Goal: Task Accomplishment & Management: Complete application form

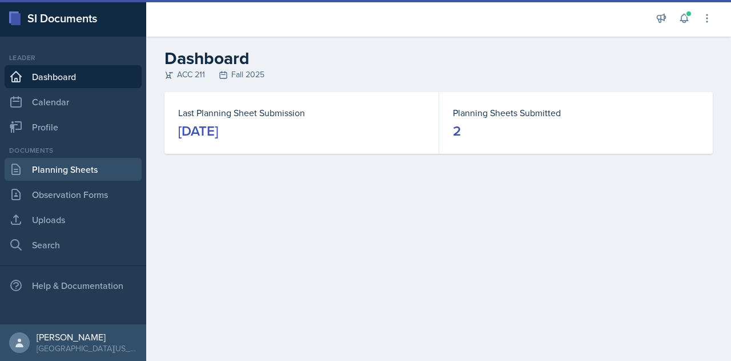
click at [103, 174] on link "Planning Sheets" at bounding box center [73, 169] width 137 height 23
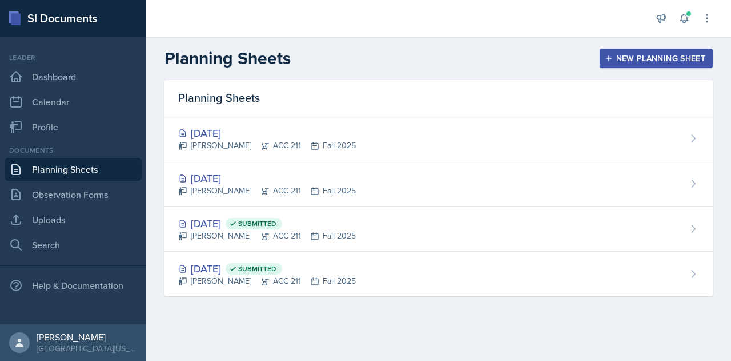
click at [471, 310] on div "Planning Sheets [DATE] [PERSON_NAME] ACC 211 Fall 2025 [DATE] [PERSON_NAME] ACC…" at bounding box center [438, 201] width 585 height 243
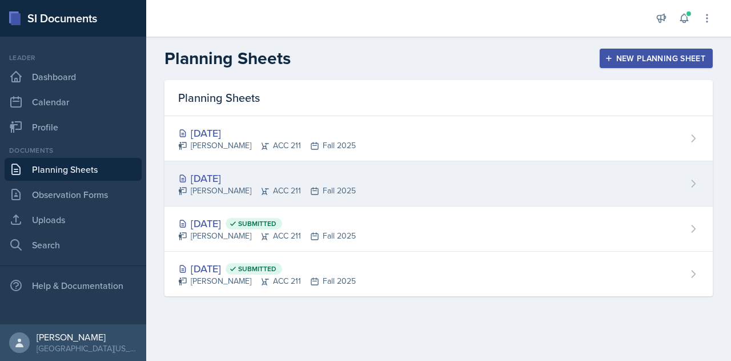
click at [254, 177] on div "[DATE]" at bounding box center [267, 177] width 178 height 15
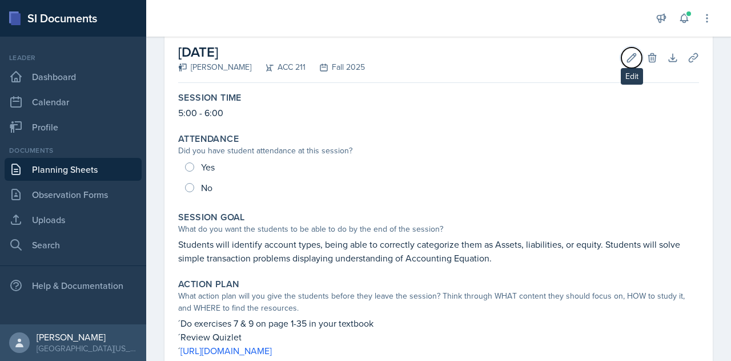
click at [628, 53] on icon at bounding box center [631, 57] width 11 height 11
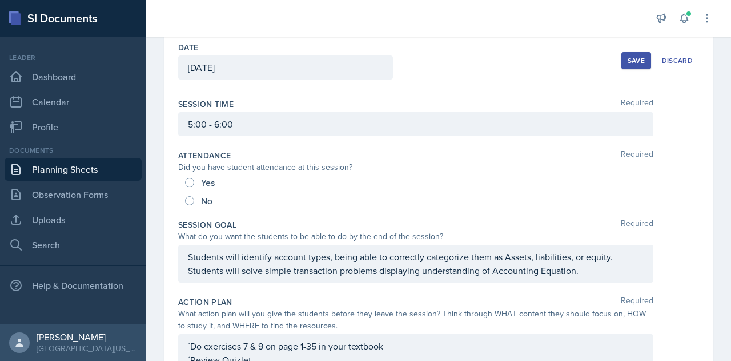
scroll to position [53, 0]
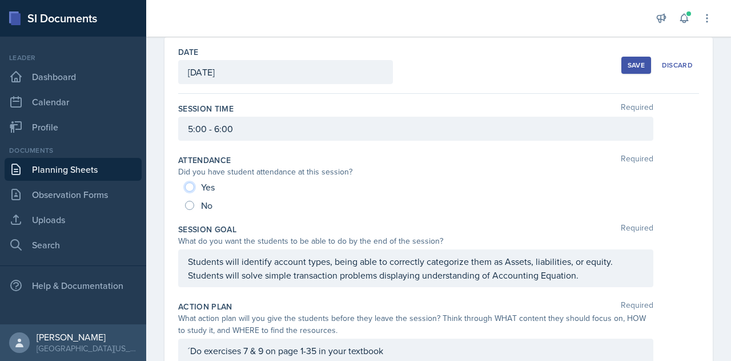
drag, startPoint x: 193, startPoint y: 187, endPoint x: 255, endPoint y: 180, distance: 62.2
click at [193, 187] on input "Yes" at bounding box center [189, 186] width 9 height 9
radio input "true"
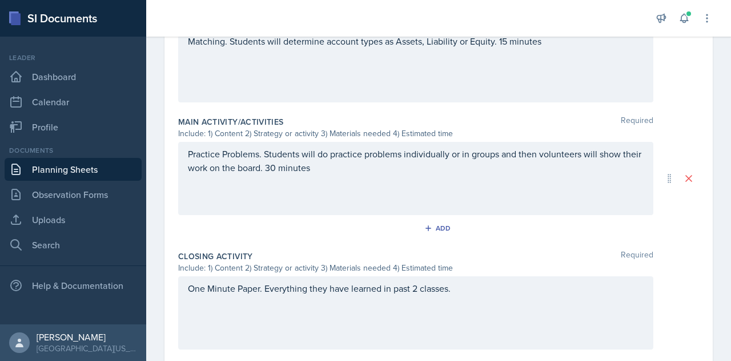
scroll to position [559, 0]
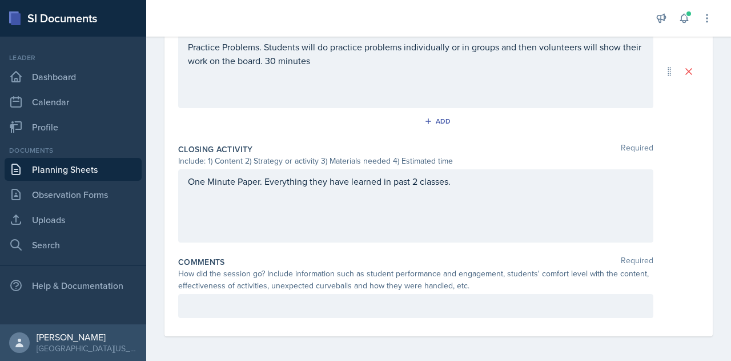
click at [394, 299] on p at bounding box center [416, 306] width 456 height 14
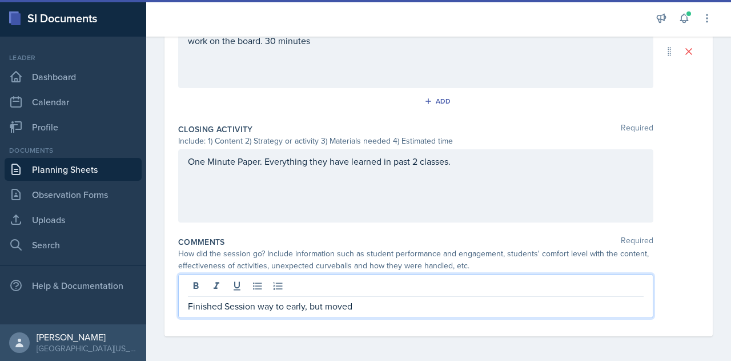
click at [229, 307] on p "Finished Session way to early, but moved" at bounding box center [416, 306] width 456 height 14
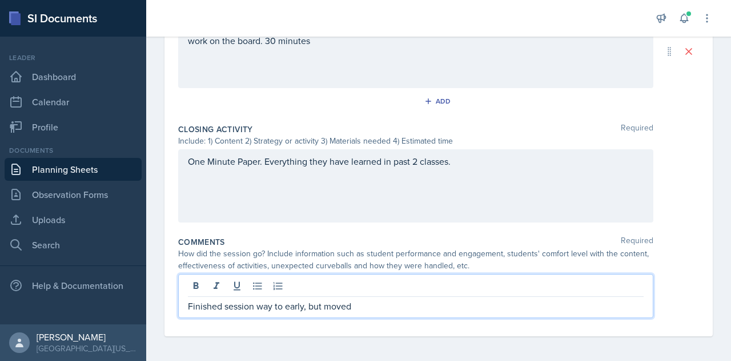
click at [401, 306] on p "Finished session way to early, but moved" at bounding box center [416, 306] width 456 height 14
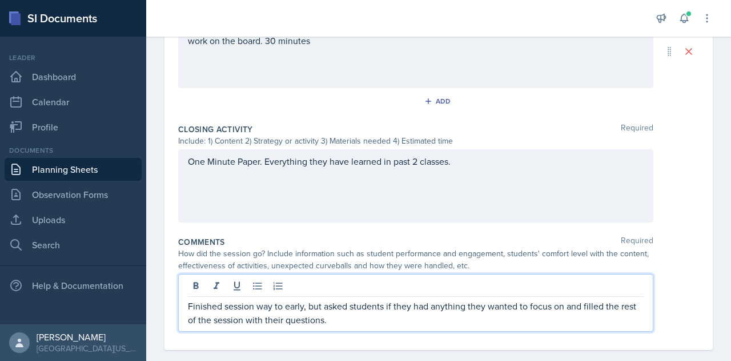
click at [595, 304] on p "Finished session way to early, but asked students if they had anything they wan…" at bounding box center [416, 312] width 456 height 27
click at [422, 322] on p "Finished session way to early, but asked students if they had anything they wan…" at bounding box center [416, 312] width 456 height 27
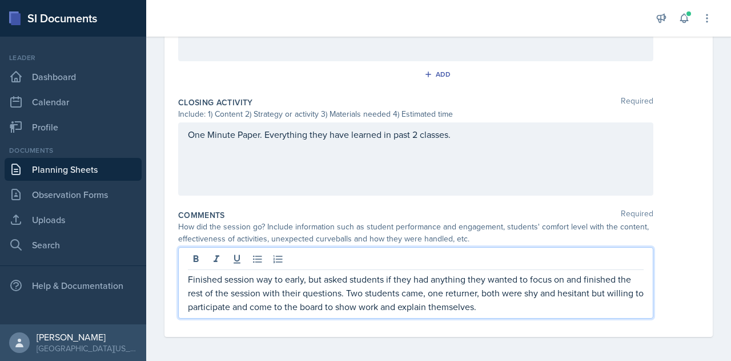
scroll to position [607, 0]
click at [520, 310] on p "Finished session way to early, but asked students if they had anything they wan…" at bounding box center [416, 291] width 456 height 41
click at [530, 308] on p "Finished session way to early, but asked students if they had anything they wan…" at bounding box center [416, 291] width 456 height 41
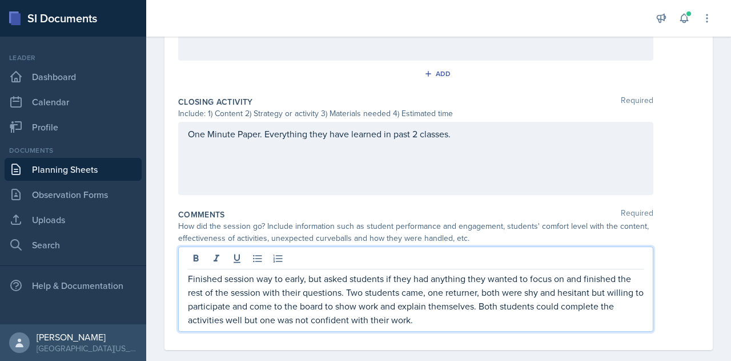
click at [466, 327] on div "Finished session way to early, but asked students if they had anything they wan…" at bounding box center [415, 288] width 475 height 85
click at [466, 325] on div "Finished session way to early, but asked students if they had anything they wan…" at bounding box center [415, 288] width 475 height 85
click at [467, 318] on p "Finished session way to early, but asked students if they had anything they wan…" at bounding box center [416, 298] width 456 height 55
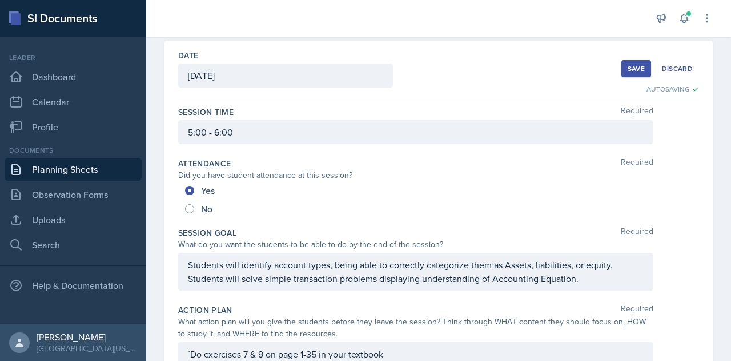
scroll to position [0, 0]
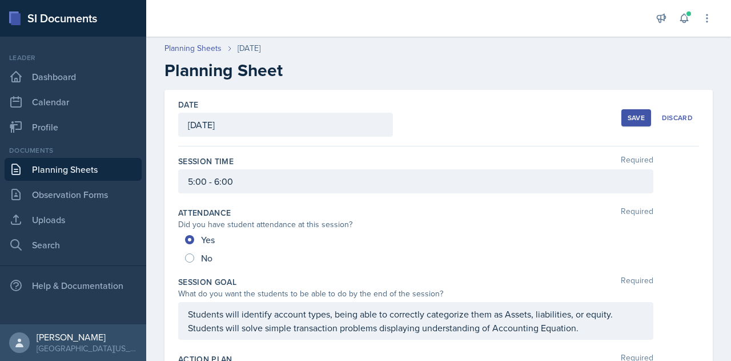
click at [628, 118] on div "Save" at bounding box center [636, 117] width 17 height 9
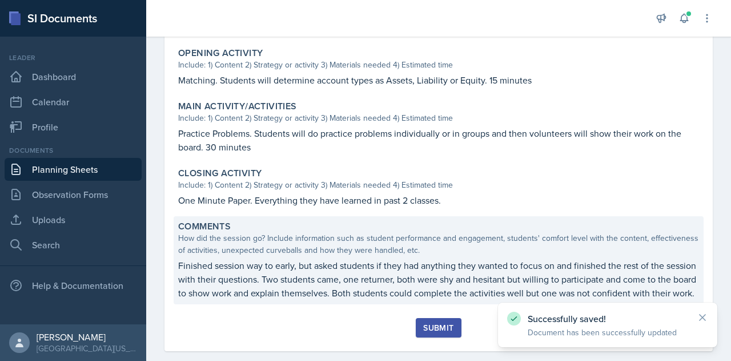
scroll to position [411, 0]
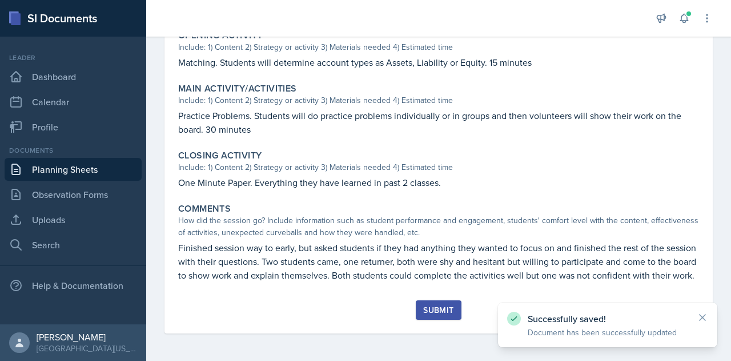
click at [433, 305] on div "Submit" at bounding box center [438, 309] width 30 height 9
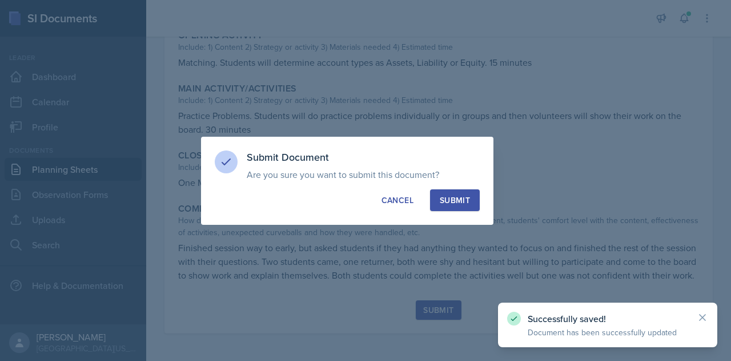
click at [470, 190] on button "Submit" at bounding box center [455, 200] width 50 height 22
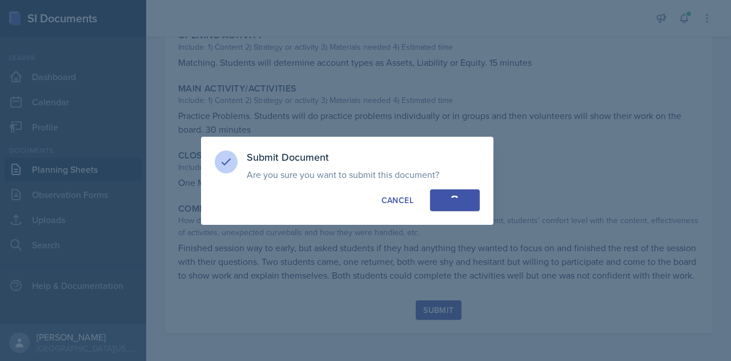
radio input "true"
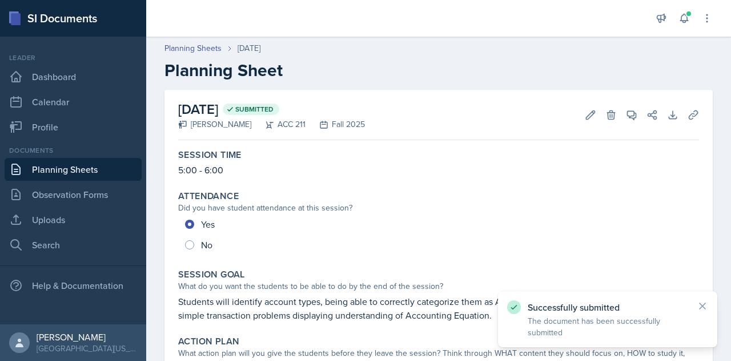
scroll to position [0, 0]
